Goal: Transaction & Acquisition: Download file/media

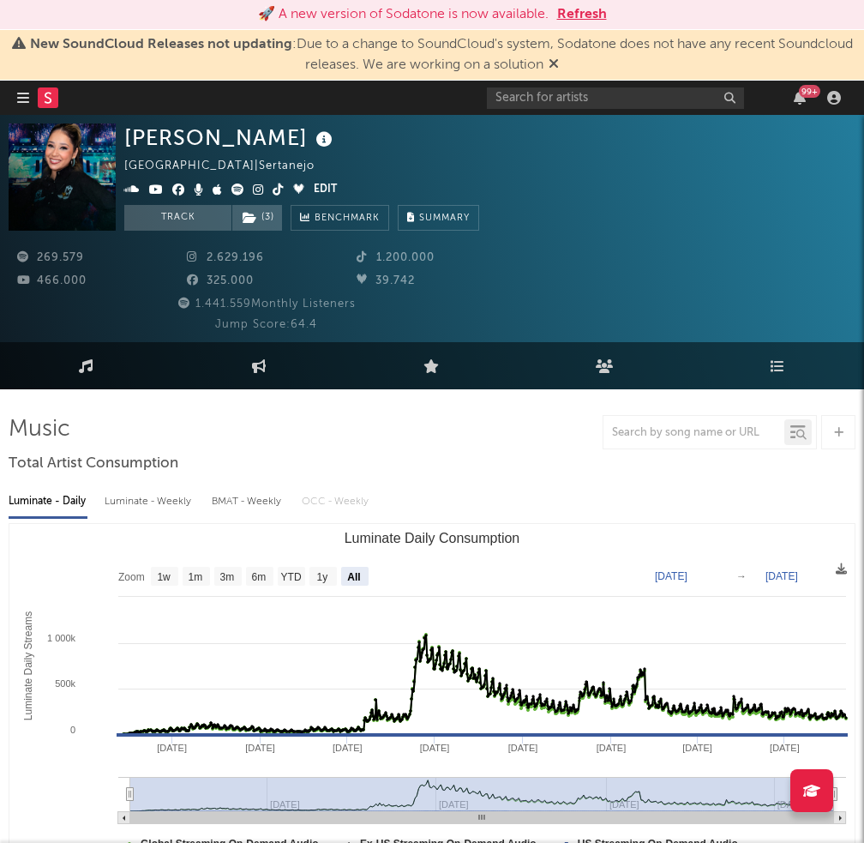
select select "All"
click at [661, 105] on input "text" at bounding box center [615, 97] width 257 height 21
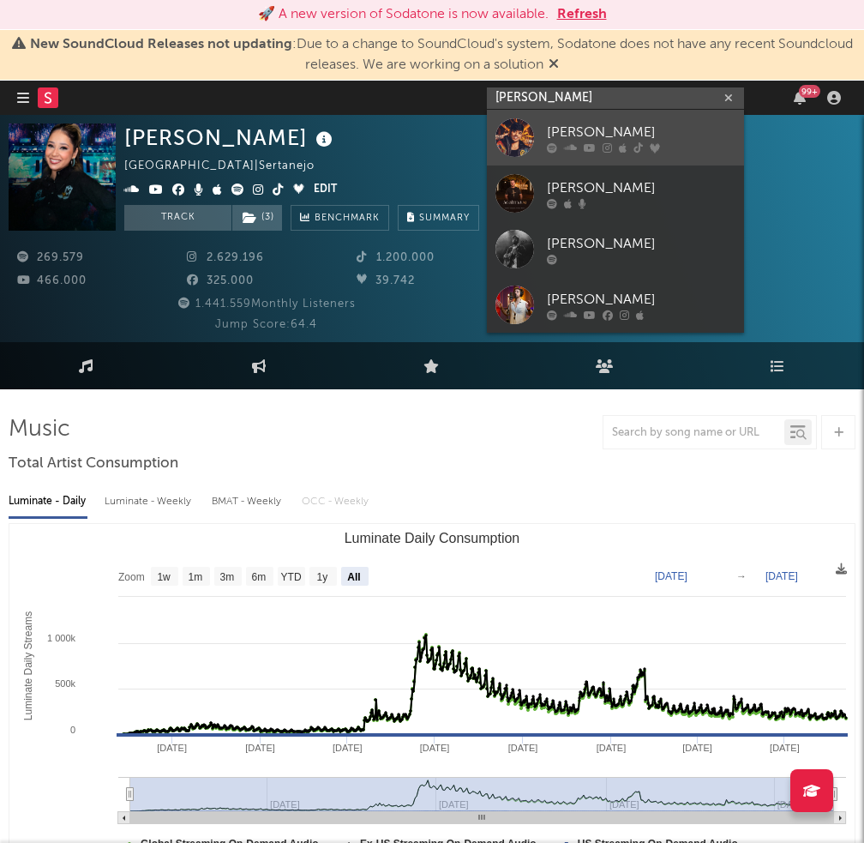
type input "thiago freitas"
click at [665, 126] on div "[PERSON_NAME]" at bounding box center [641, 132] width 189 height 21
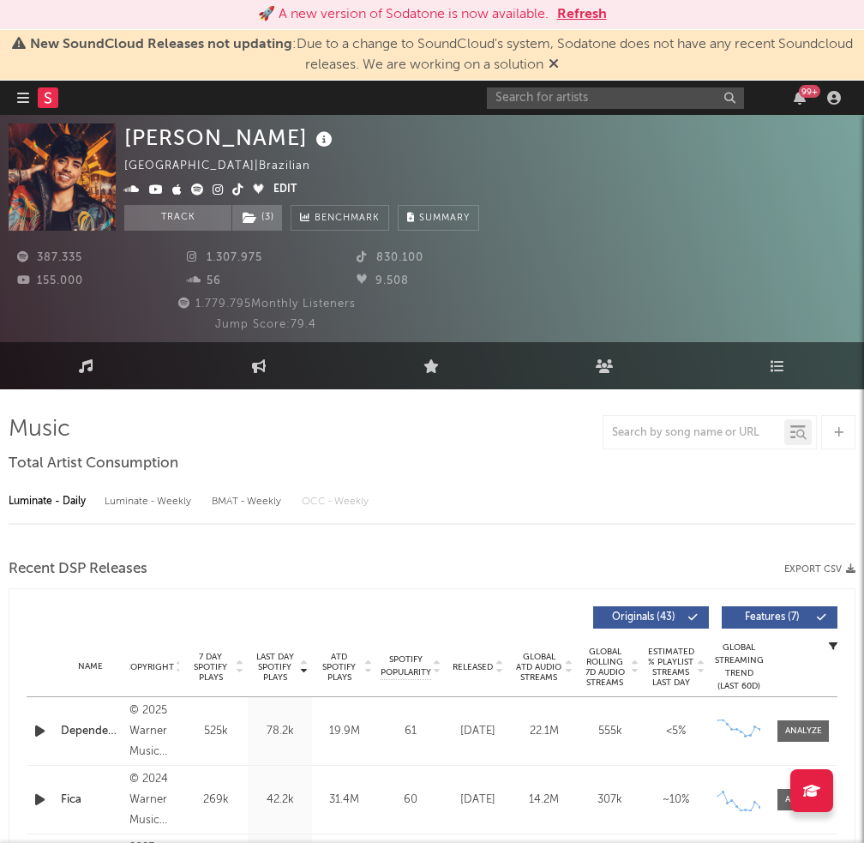
select select "6m"
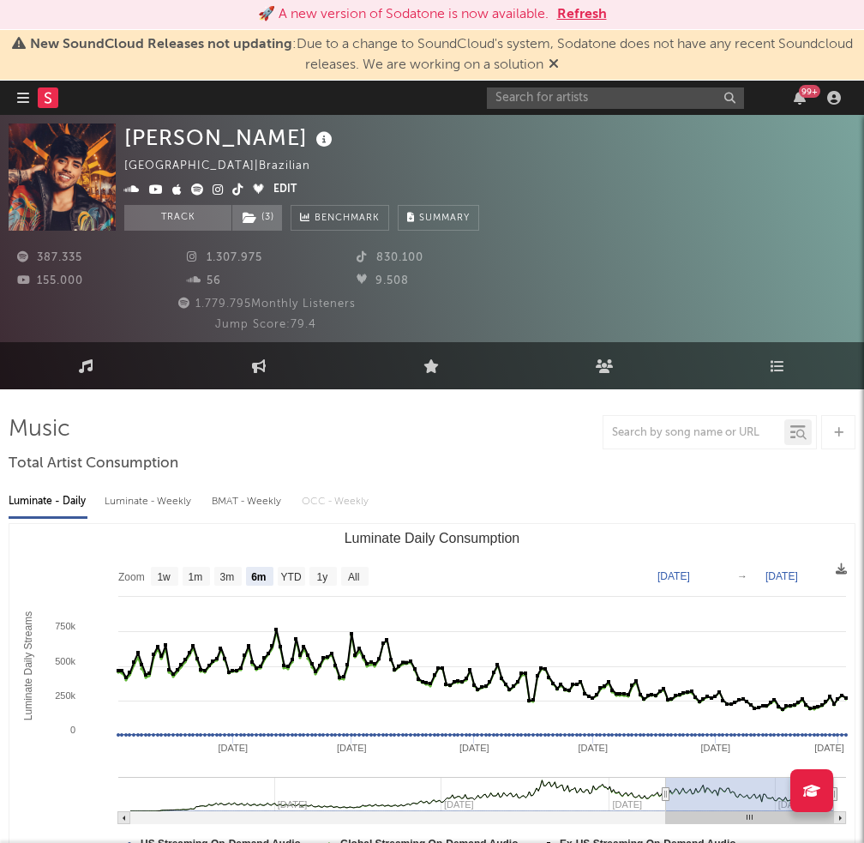
click at [137, 503] on div "Luminate - Weekly" at bounding box center [150, 501] width 90 height 29
select select "6m"
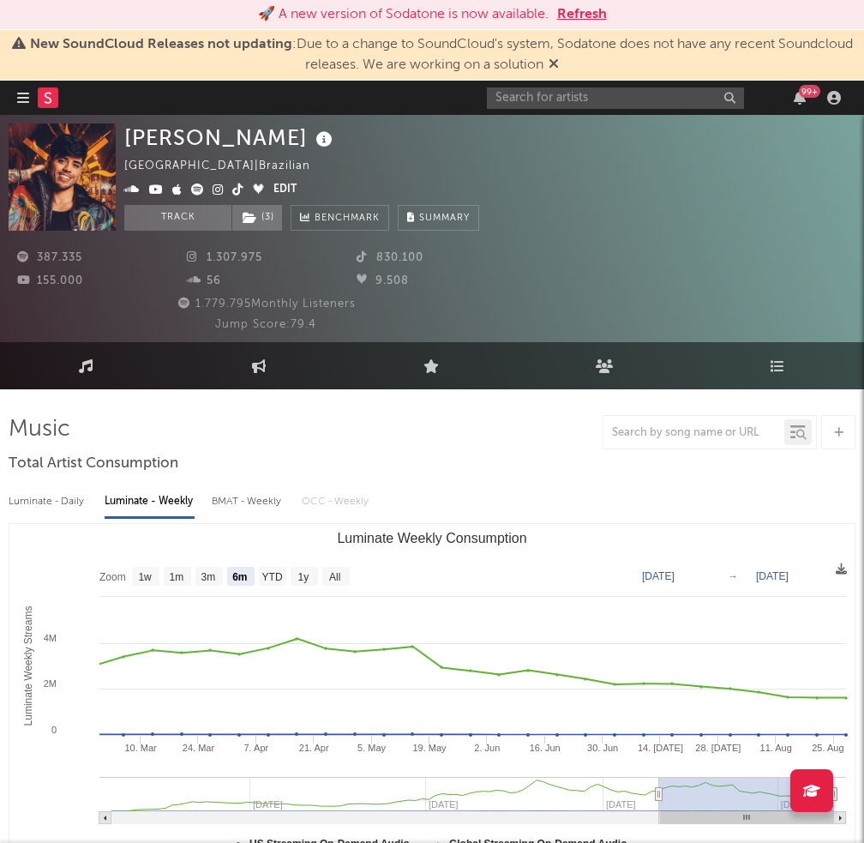
click at [69, 501] on div "Luminate - Daily" at bounding box center [48, 501] width 79 height 29
select select "6m"
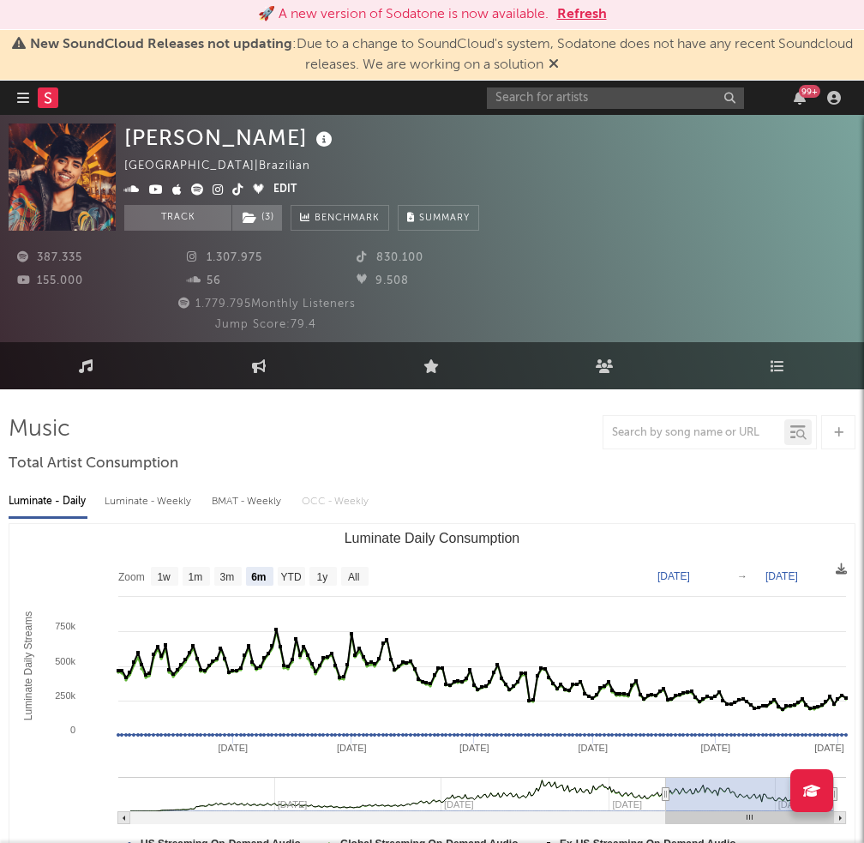
click at [848, 569] on rect "Luminate Daily Consumption" at bounding box center [432, 695] width 846 height 343
click at [843, 568] on icon at bounding box center [841, 568] width 11 height 11
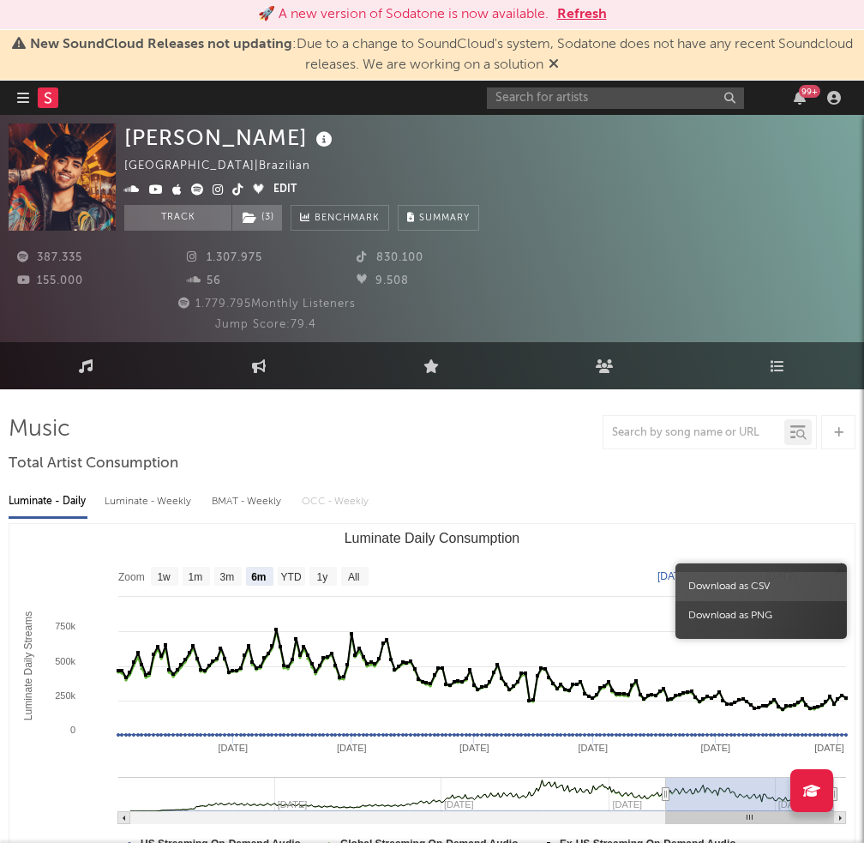
click at [818, 586] on span "Download as CSV" at bounding box center [762, 586] width 172 height 29
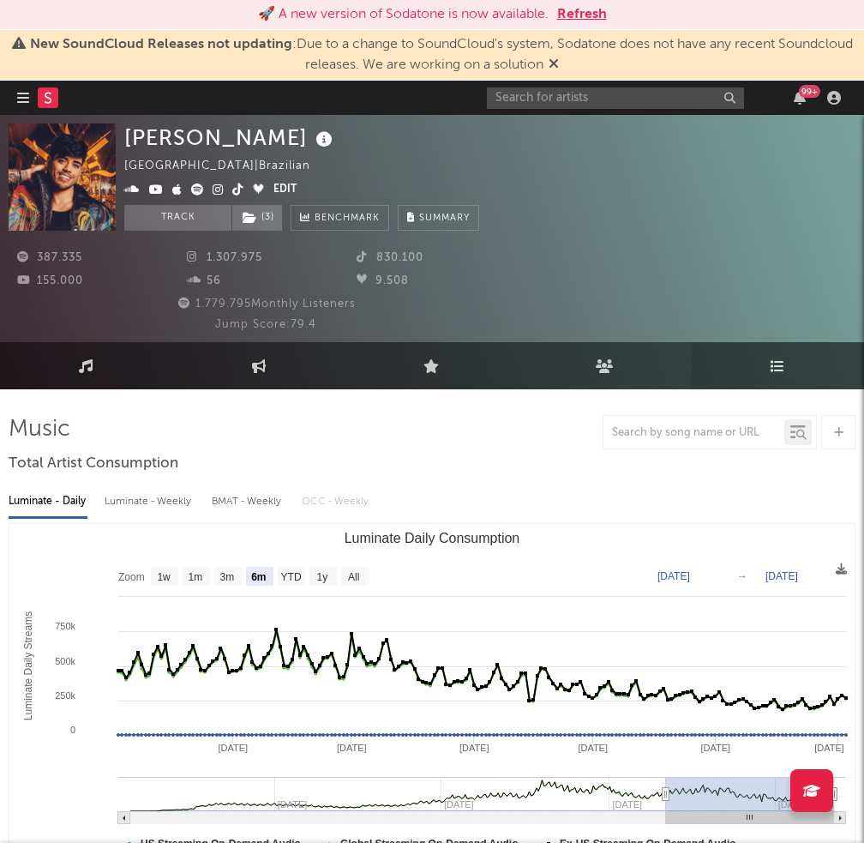
click at [772, 364] on icon at bounding box center [778, 366] width 15 height 14
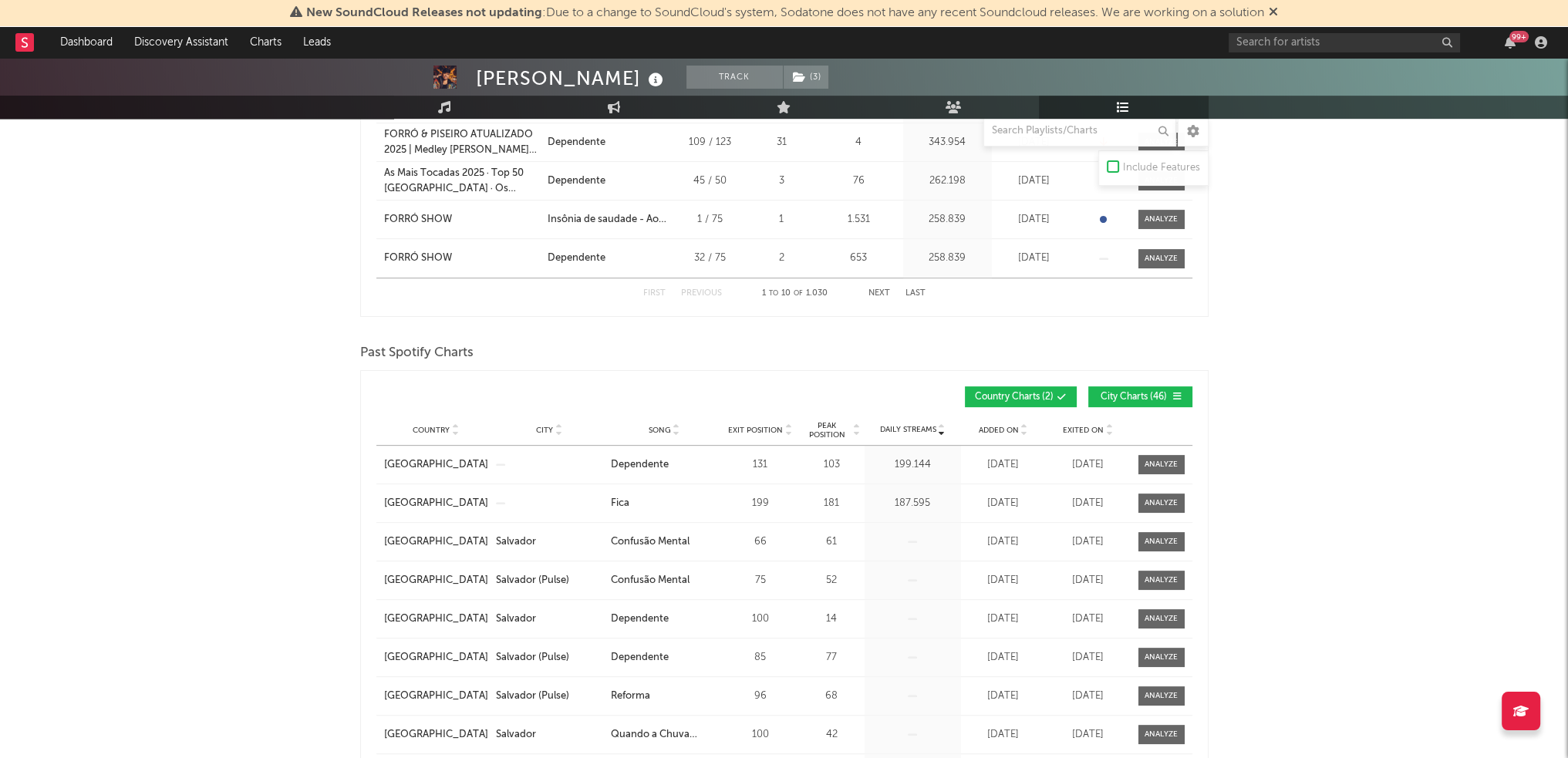
scroll to position [771, 0]
click at [788, 386] on button "City Charts ( 46 )" at bounding box center [1141, 396] width 104 height 21
